Goal: Task Accomplishment & Management: Manage account settings

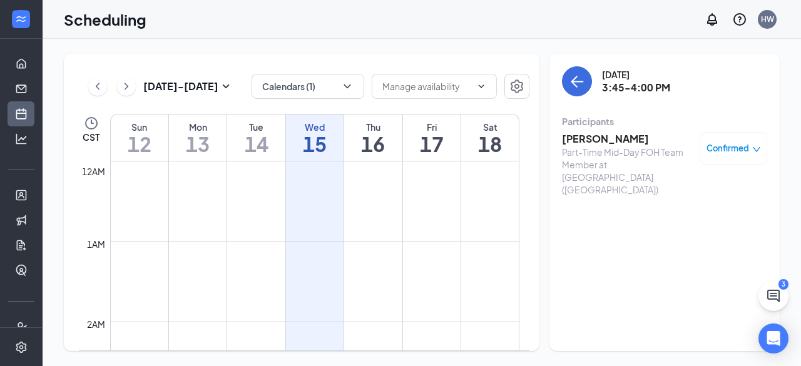
scroll to position [1159, 0]
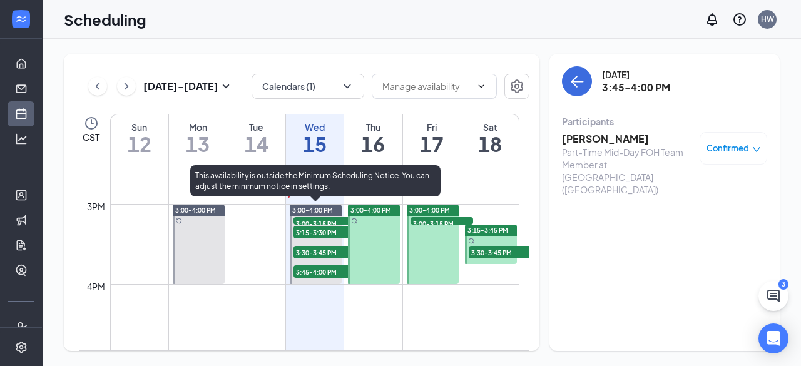
click at [322, 219] on span "3:00-3:15 PM" at bounding box center [324, 223] width 63 height 13
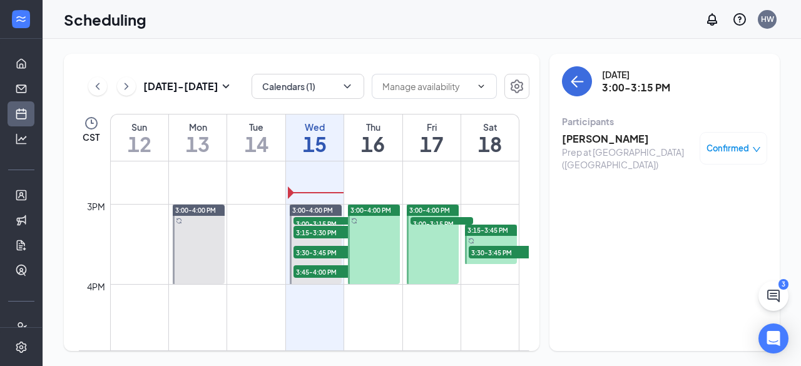
click at [583, 141] on h3 "[PERSON_NAME]" at bounding box center [627, 139] width 131 height 14
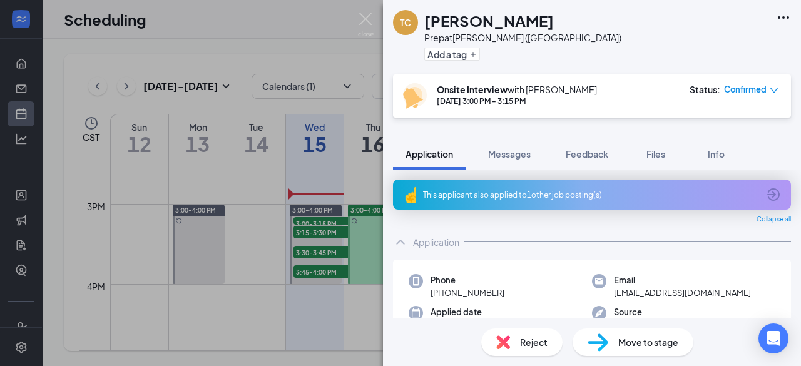
click at [499, 198] on div "This applicant also applied to 1 other job posting(s)" at bounding box center [590, 195] width 335 height 11
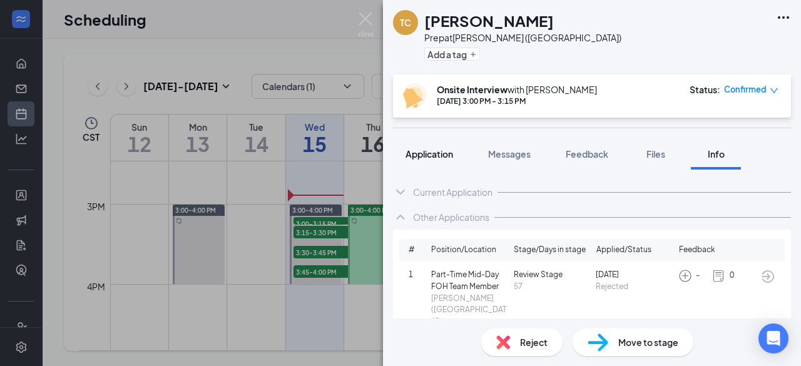
click at [413, 151] on span "Application" at bounding box center [430, 153] width 48 height 11
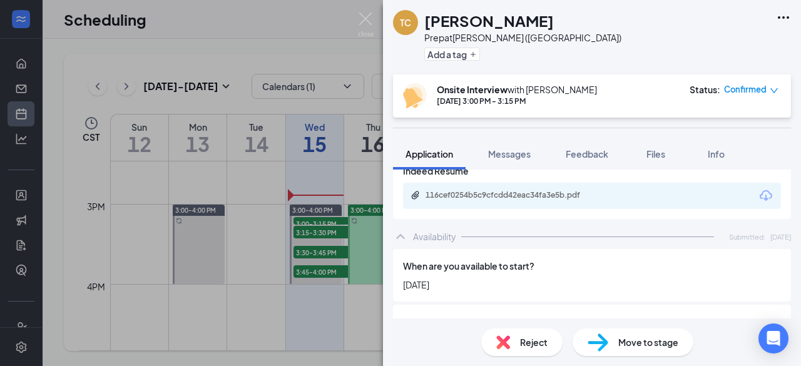
scroll to position [681, 0]
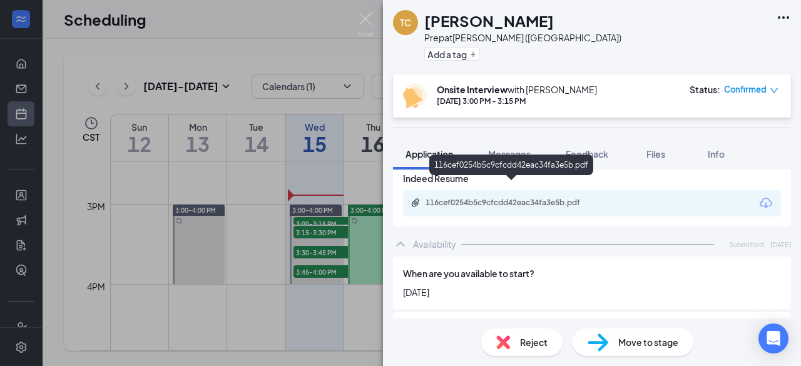
click at [466, 198] on div "116cef0254b5c9cfcdd42eac34fa3e5b.pdf" at bounding box center [513, 203] width 175 height 10
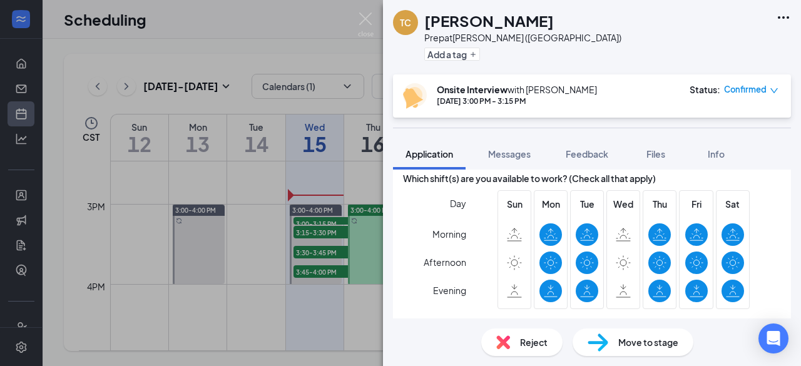
scroll to position [929, 0]
click at [367, 13] on img at bounding box center [366, 25] width 16 height 24
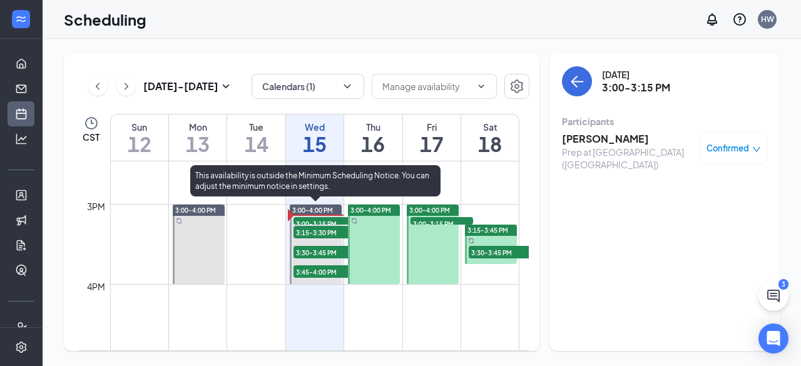
click at [308, 233] on span "3:15-3:30 PM" at bounding box center [324, 232] width 63 height 13
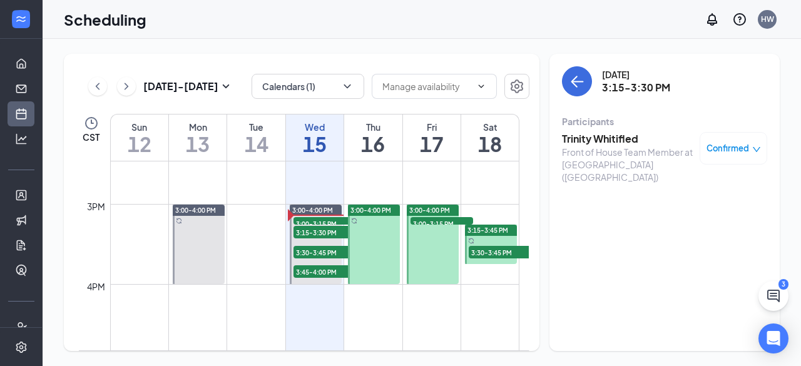
click at [592, 139] on h3 "Trinity Whitifled" at bounding box center [627, 139] width 131 height 14
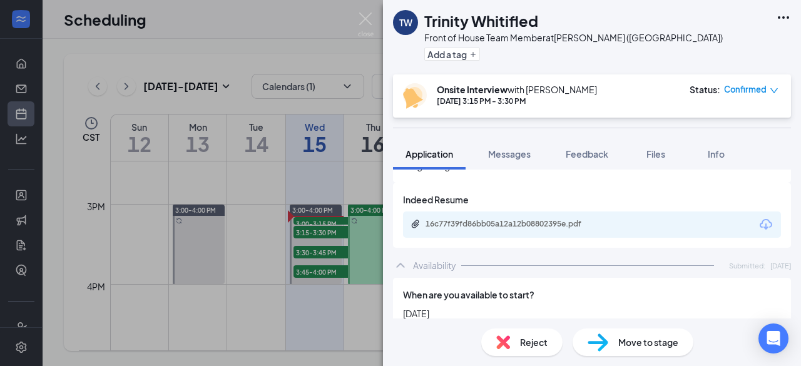
scroll to position [645, 0]
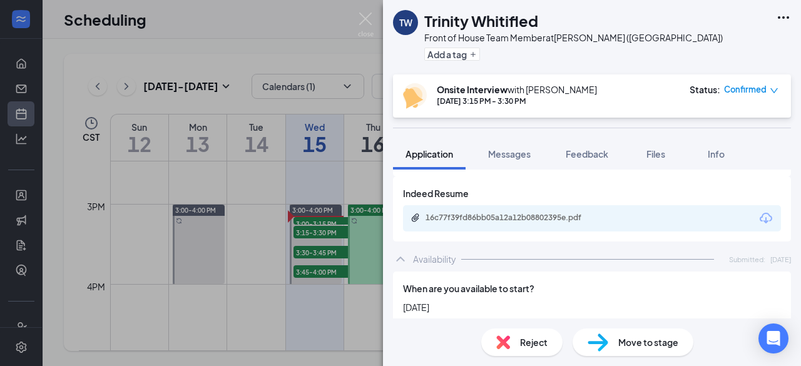
click at [464, 213] on div "16c77f39fd86bb05a12a12b08802395e.pdf" at bounding box center [513, 218] width 175 height 10
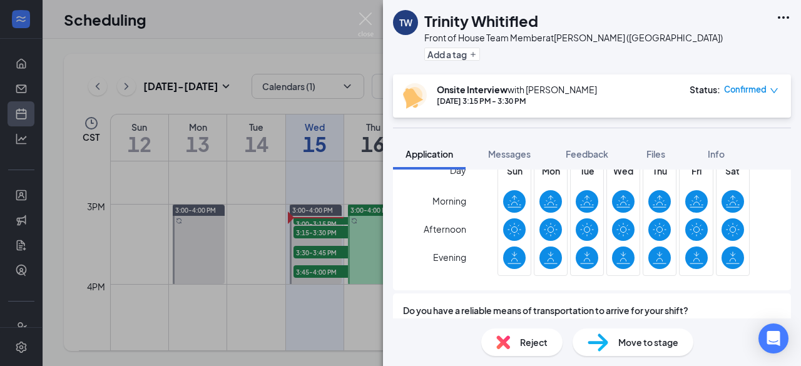
scroll to position [931, 0]
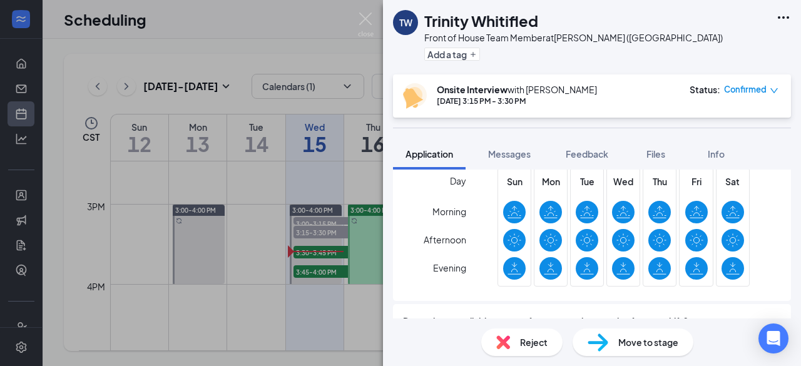
click at [368, 19] on img at bounding box center [366, 25] width 16 height 24
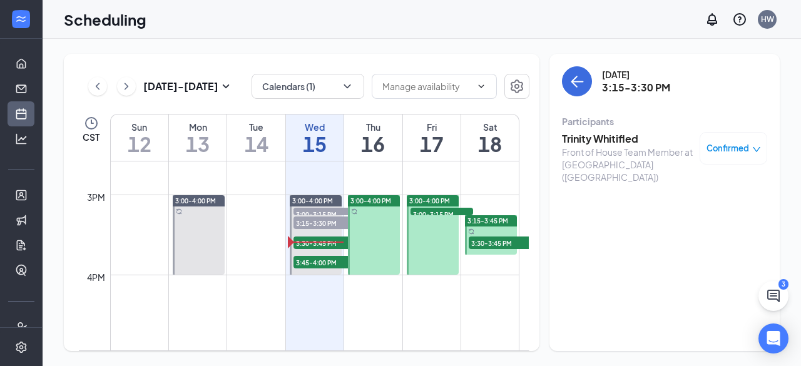
scroll to position [1169, 0]
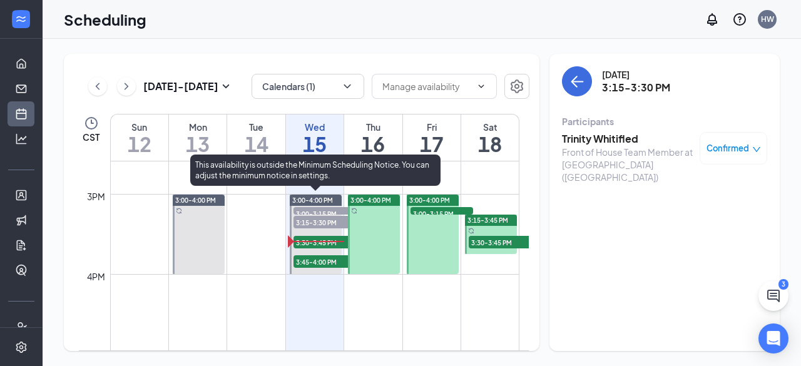
click at [314, 218] on span "3:15-3:30 PM" at bounding box center [324, 222] width 63 height 13
click at [324, 222] on span "3:15-3:30 PM" at bounding box center [324, 222] width 63 height 13
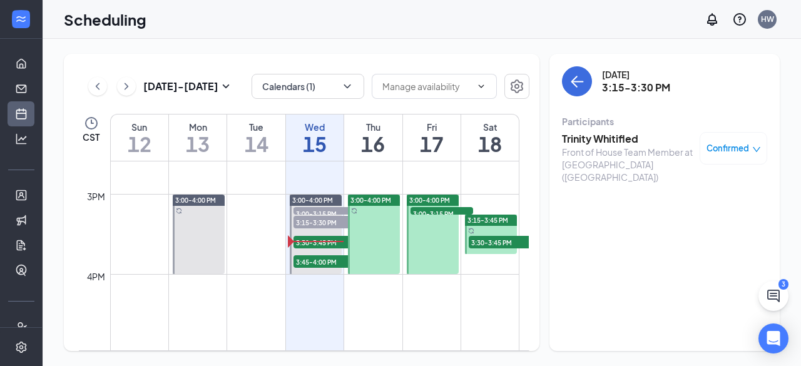
click at [721, 156] on div "Confirmed" at bounding box center [734, 148] width 68 height 33
click at [752, 161] on div "Confirmed" at bounding box center [734, 148] width 68 height 33
click at [722, 150] on span "Confirmed" at bounding box center [728, 148] width 43 height 13
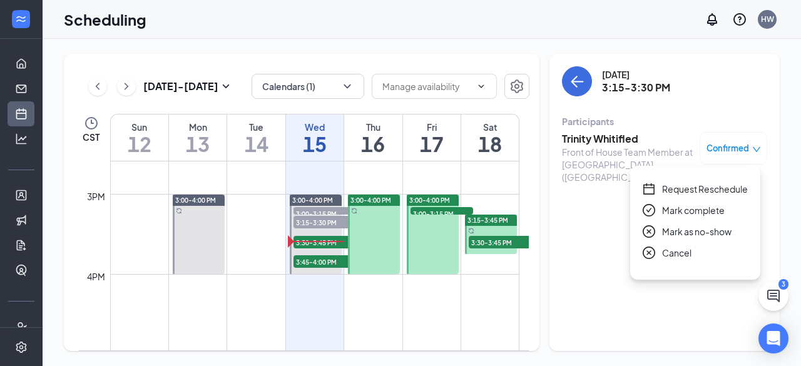
click at [681, 228] on span "Mark as no-show" at bounding box center [696, 232] width 69 height 14
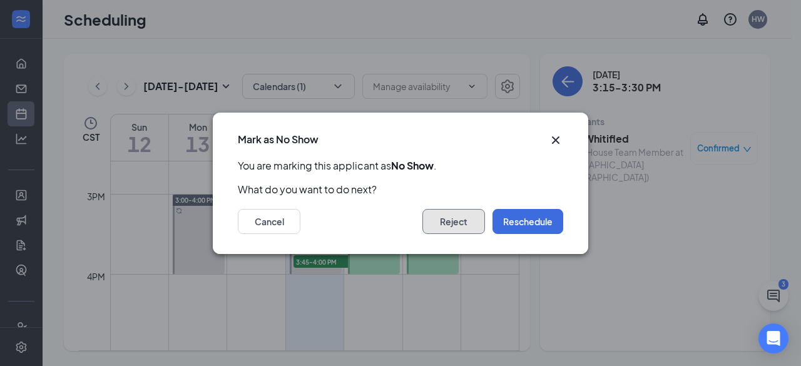
click at [466, 220] on button "Reject" at bounding box center [453, 221] width 63 height 25
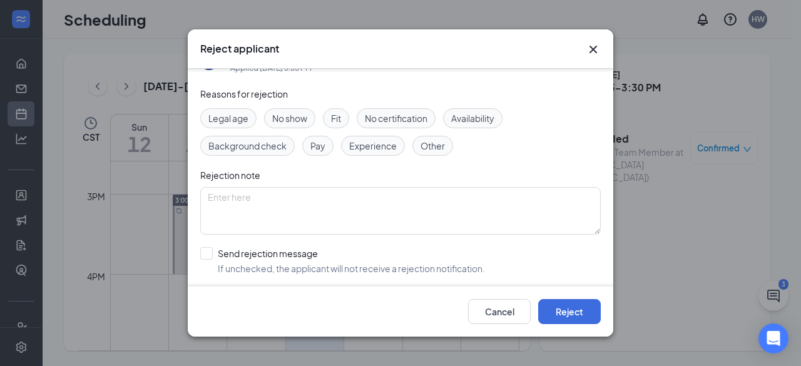
scroll to position [84, 0]
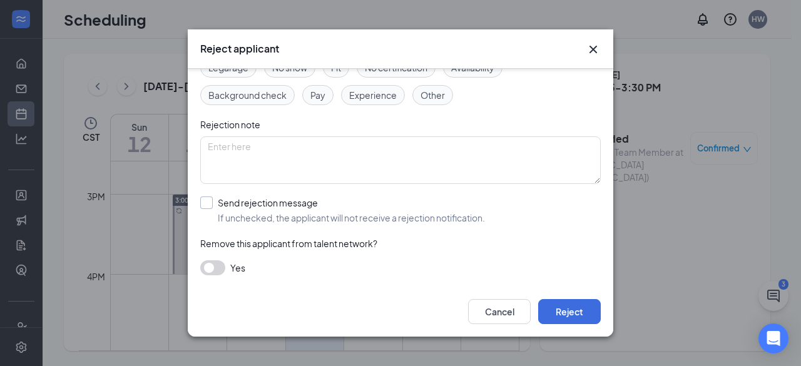
click at [207, 203] on input "Send rejection message If unchecked, the applicant will not receive a rejection…" at bounding box center [342, 211] width 285 height 28
checkbox input "true"
click at [245, 268] on input "search" at bounding box center [396, 266] width 377 height 21
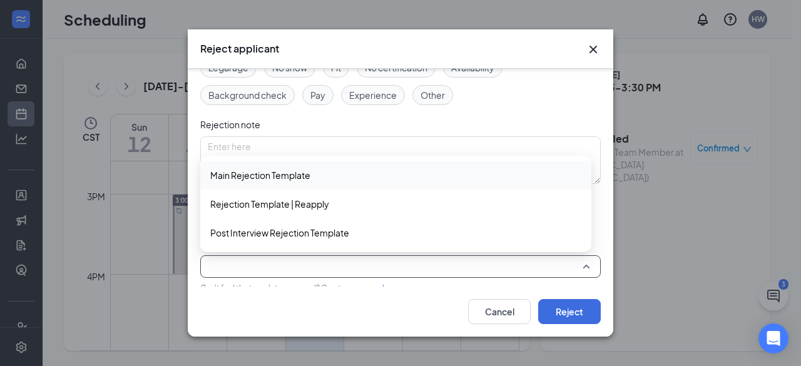
click at [242, 180] on span "Main Rejection Template" at bounding box center [260, 175] width 100 height 14
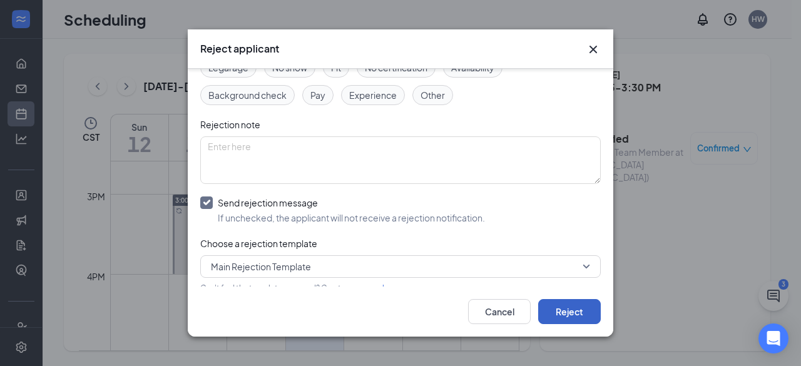
click at [567, 310] on button "Reject" at bounding box center [569, 311] width 63 height 25
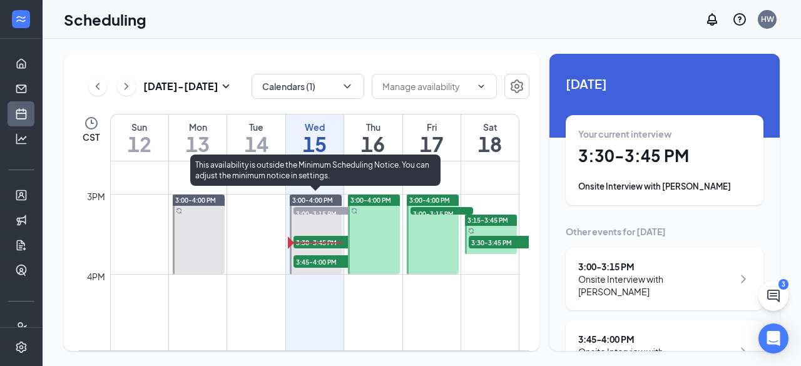
click at [310, 239] on span "3:30-3:45 PM" at bounding box center [324, 242] width 63 height 13
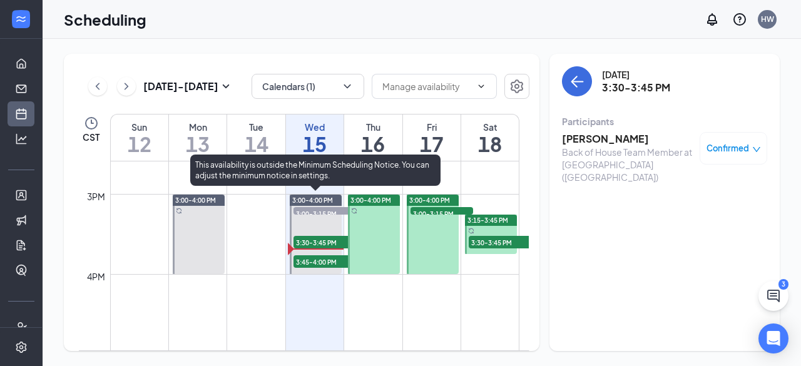
click at [325, 256] on span "3:45-4:00 PM" at bounding box center [324, 261] width 63 height 13
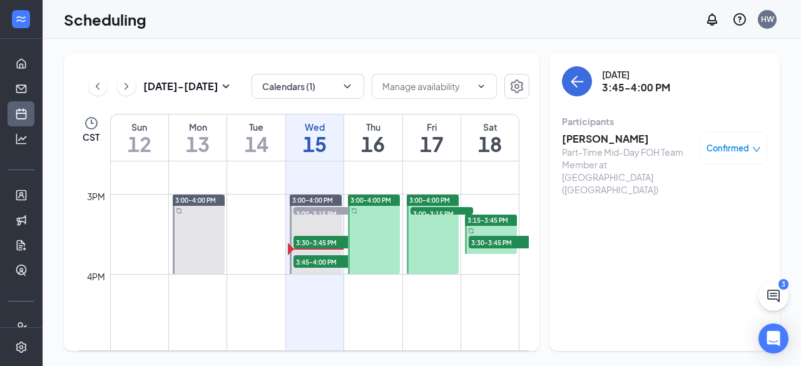
click at [593, 135] on h3 "[PERSON_NAME]" at bounding box center [627, 139] width 131 height 14
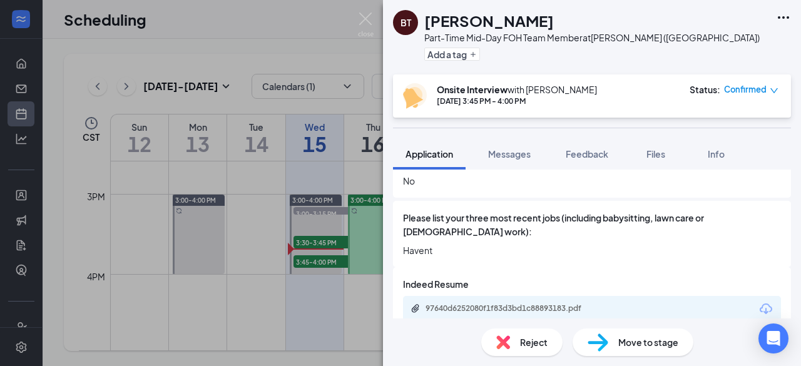
scroll to position [569, 0]
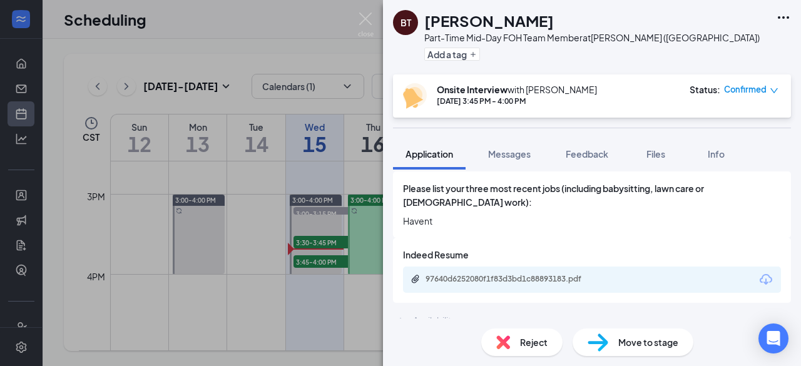
click at [539, 274] on div "97640d6252080f1f83d3bd1c88893183.pdf" at bounding box center [513, 279] width 175 height 10
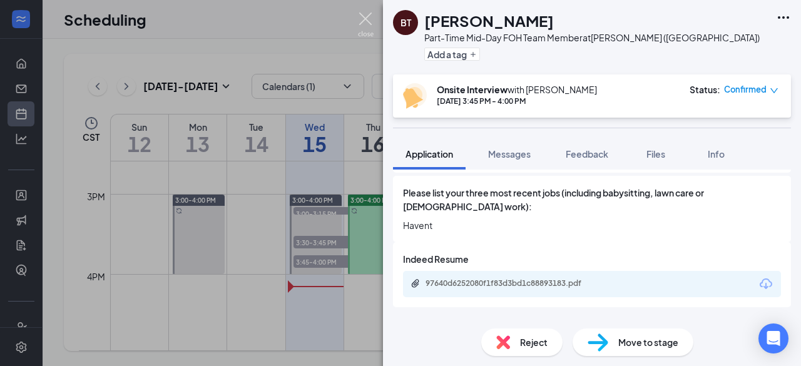
click at [364, 19] on img at bounding box center [366, 25] width 16 height 24
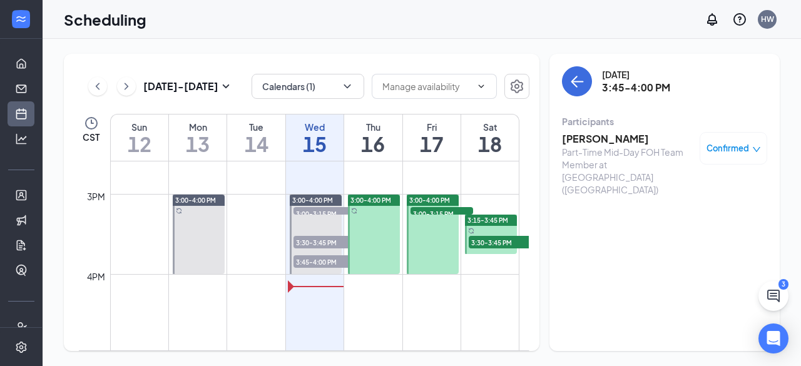
click at [334, 242] on span "3:30-3:45 PM" at bounding box center [324, 242] width 63 height 13
click at [324, 236] on span "3:30-3:45 PM" at bounding box center [324, 242] width 63 height 13
click at [731, 140] on div "Confirmed" at bounding box center [734, 148] width 68 height 33
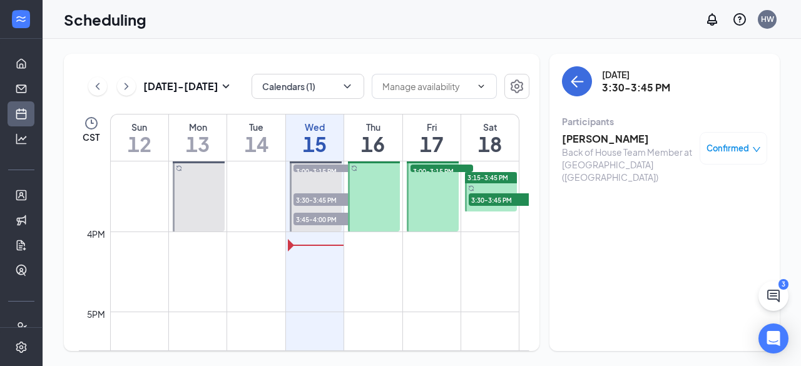
scroll to position [1219, 0]
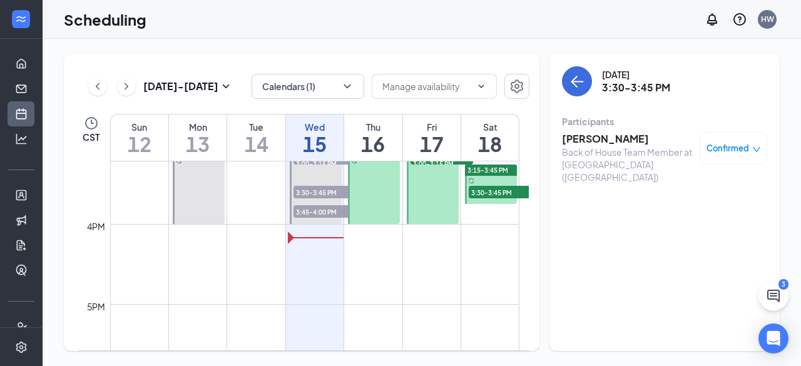
click at [318, 190] on span "3:30-3:45 PM" at bounding box center [324, 192] width 63 height 13
click at [728, 155] on span "Confirmed" at bounding box center [728, 148] width 43 height 13
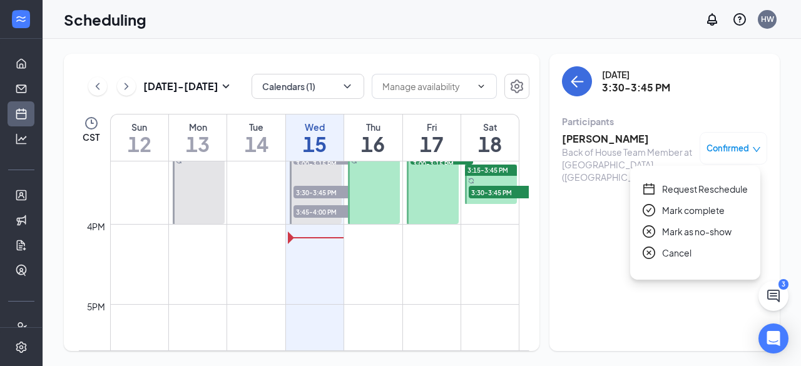
click at [692, 228] on span "Mark as no-show" at bounding box center [696, 232] width 69 height 14
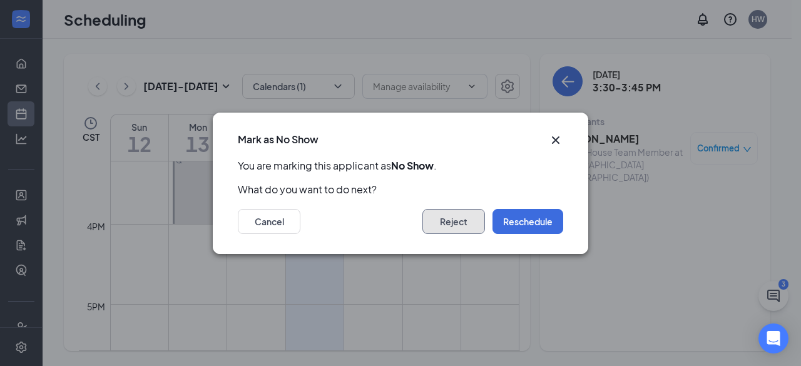
click at [471, 219] on button "Reject" at bounding box center [453, 221] width 63 height 25
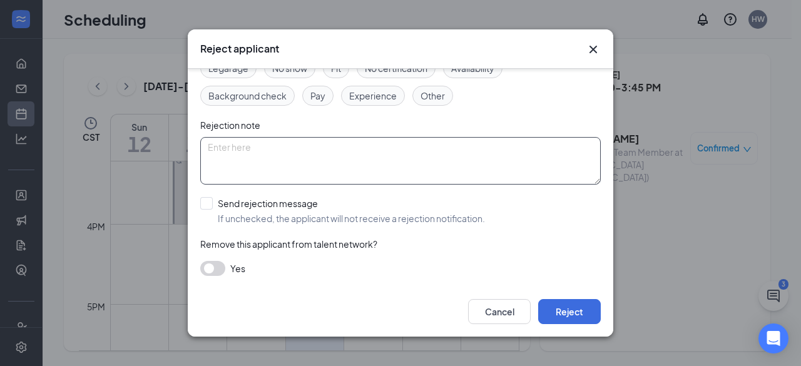
scroll to position [84, 0]
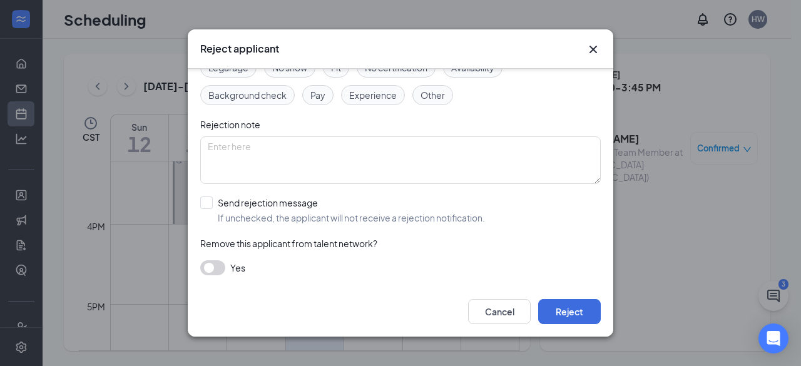
click at [212, 195] on div "Reasons for rejection Legal age No show Fit No certification Availability Backg…" at bounding box center [400, 162] width 401 height 252
click at [207, 205] on input "Send rejection message If unchecked, the applicant will not receive a rejection…" at bounding box center [342, 211] width 285 height 28
checkbox input "true"
click at [297, 264] on input "search" at bounding box center [396, 266] width 377 height 21
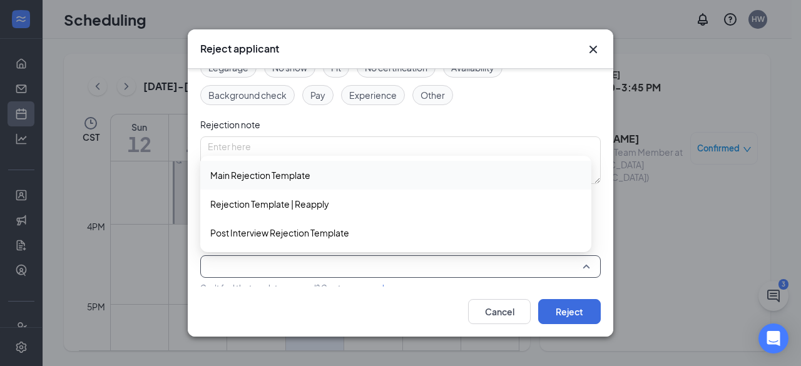
click at [301, 185] on div "Main Rejection Template" at bounding box center [395, 175] width 391 height 29
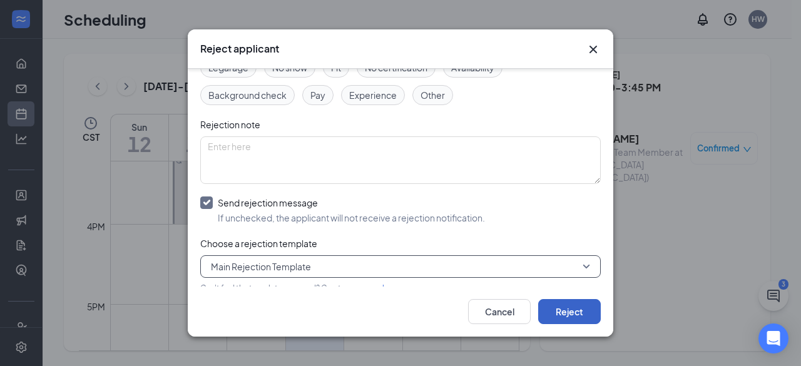
click at [539, 311] on button "Reject" at bounding box center [569, 311] width 63 height 25
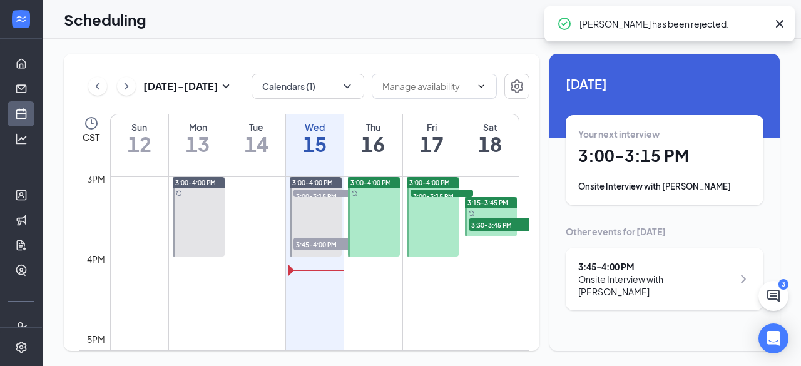
scroll to position [1164, 0]
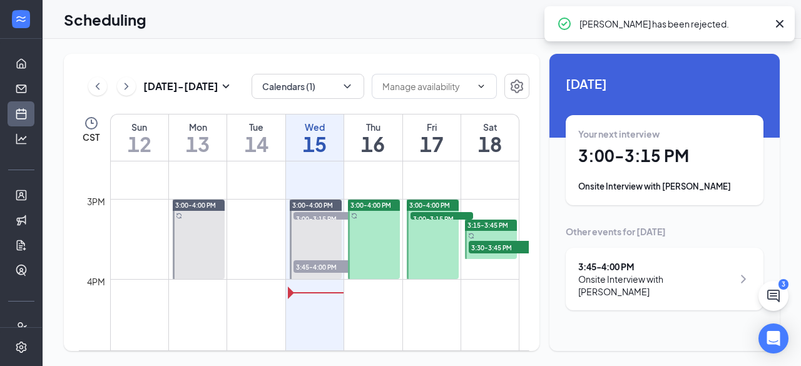
click at [305, 217] on span "3:00-3:15 PM" at bounding box center [324, 218] width 63 height 13
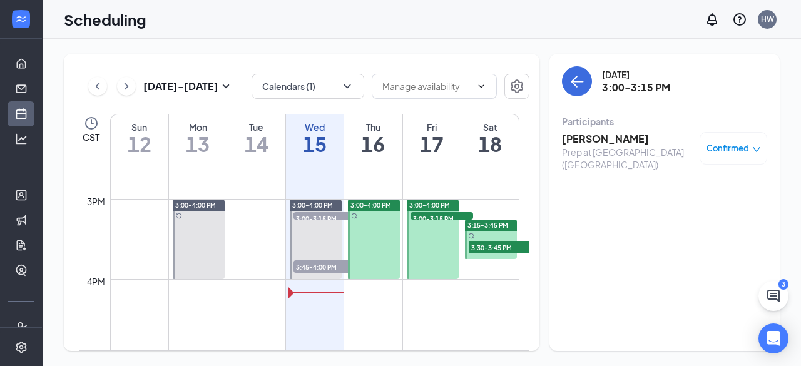
click at [324, 268] on span "3:45-4:00 PM" at bounding box center [324, 266] width 63 height 13
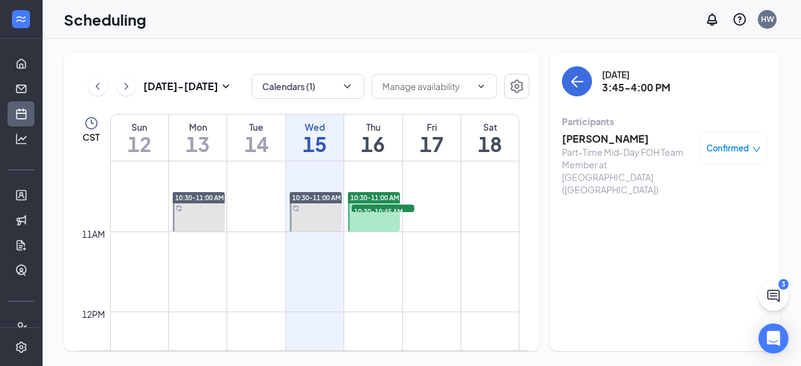
scroll to position [811, 0]
click at [469, 312] on td at bounding box center [314, 322] width 409 height 20
click at [383, 212] on div "10:30-10:45 AM 1" at bounding box center [382, 208] width 65 height 10
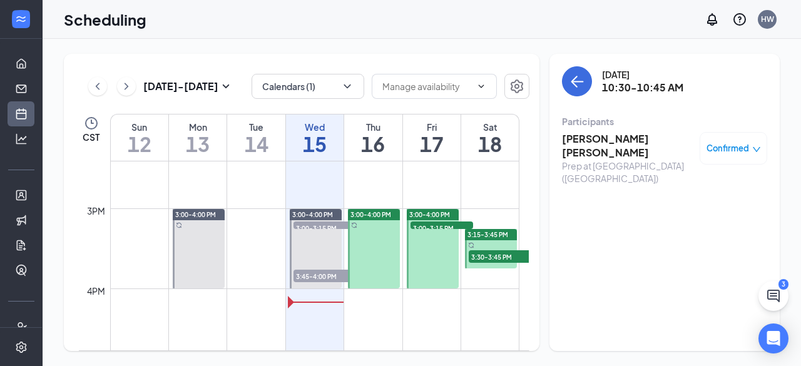
scroll to position [1161, 0]
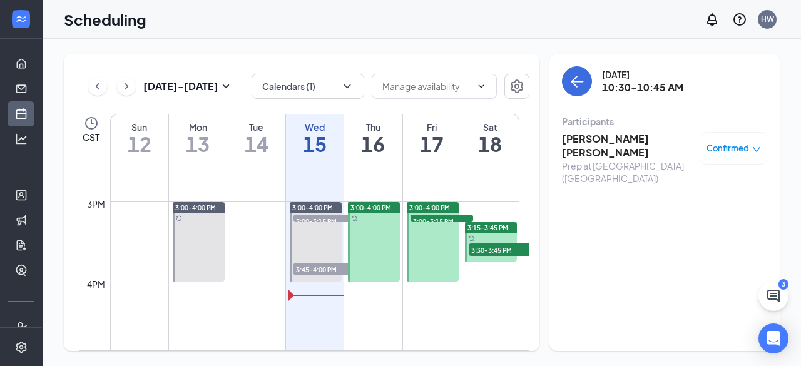
click at [432, 223] on div at bounding box center [433, 241] width 52 height 79
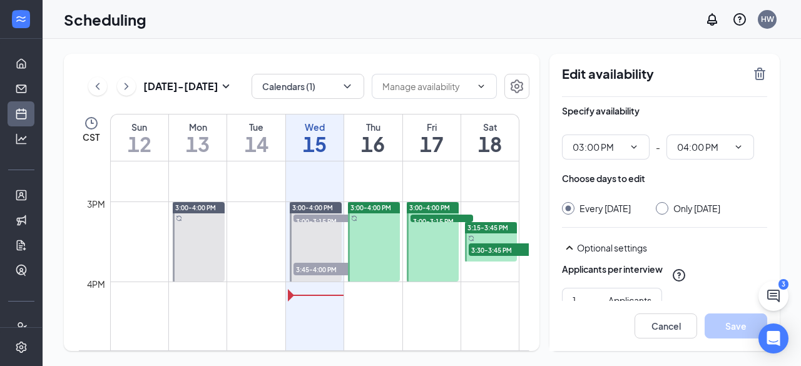
click at [432, 217] on span "3:00-3:15 PM" at bounding box center [442, 221] width 63 height 13
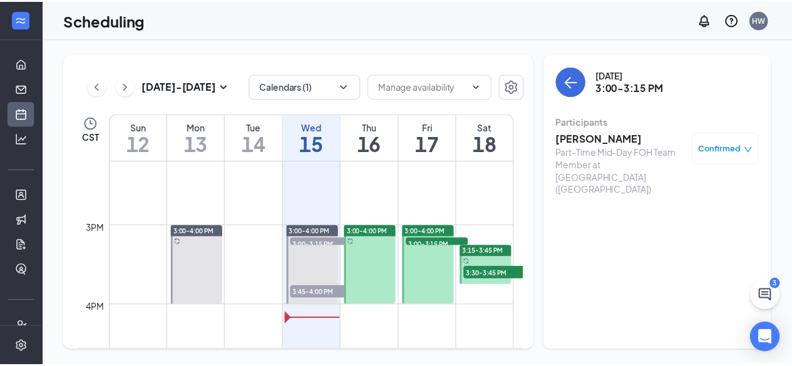
scroll to position [1169, 0]
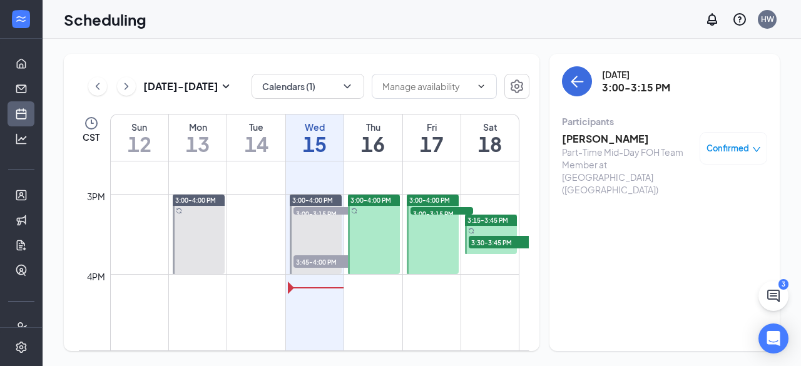
click at [488, 237] on span "3:30-3:45 PM" at bounding box center [500, 242] width 63 height 13
click at [419, 38] on div "Scheduling HW" at bounding box center [422, 19] width 758 height 39
click at [33, 201] on link "Applicants" at bounding box center [39, 195] width 13 height 25
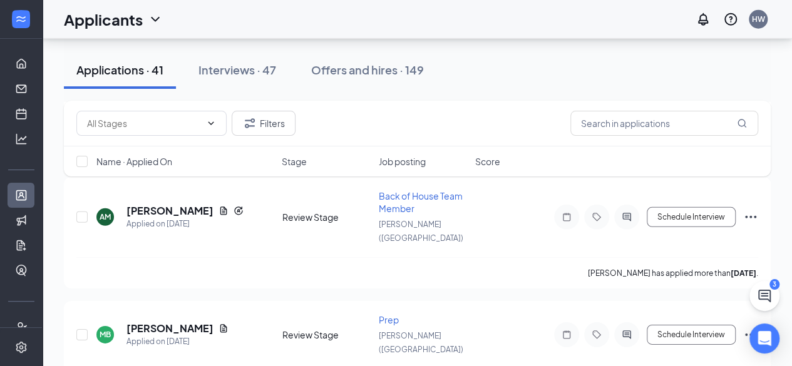
scroll to position [4188, 0]
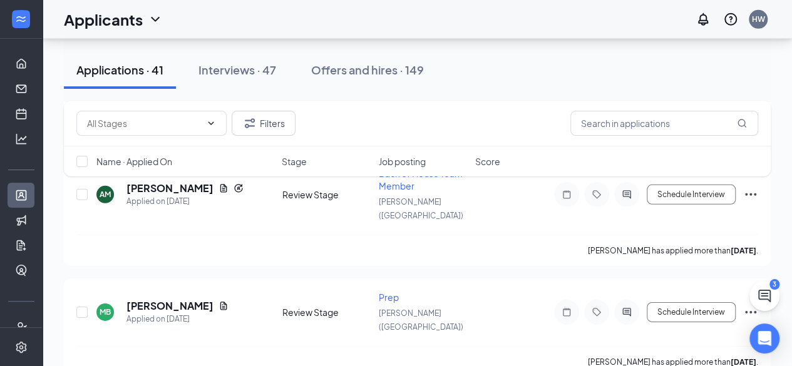
click at [472, 47] on div "Applications · 41 Interviews · 47 Offers and hires · 149" at bounding box center [417, 70] width 707 height 63
